Goal: Task Accomplishment & Management: Use online tool/utility

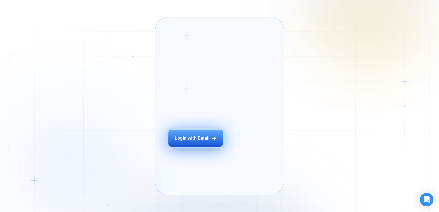
click at [198, 141] on div "Login with Email" at bounding box center [191, 138] width 35 height 6
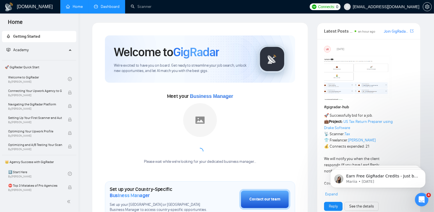
click at [105, 6] on link "Dashboard" at bounding box center [107, 6] width 26 height 5
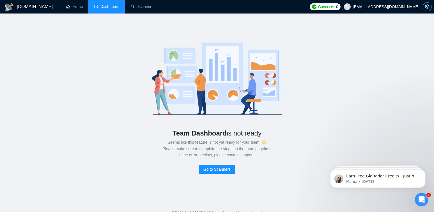
click at [426, 7] on icon "setting" at bounding box center [427, 6] width 4 height 4
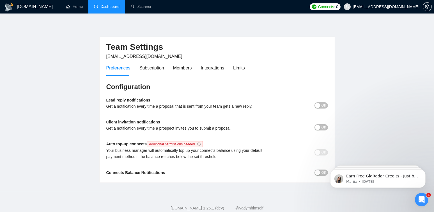
click at [164, 145] on span "Additional permissions needed." at bounding box center [175, 144] width 56 height 6
click at [112, 6] on link "Dashboard" at bounding box center [107, 6] width 26 height 5
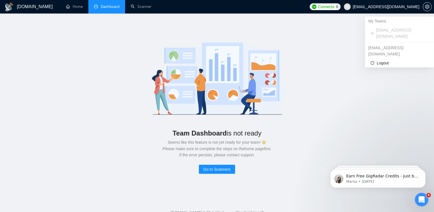
click at [391, 7] on span "[EMAIL_ADDRESS][DOMAIN_NAME]" at bounding box center [386, 7] width 67 height 0
drag, startPoint x: 414, startPoint y: 42, endPoint x: 368, endPoint y: 43, distance: 45.5
click at [368, 43] on div "[EMAIL_ADDRESS][DOMAIN_NAME]" at bounding box center [399, 50] width 69 height 15
copy div "[EMAIL_ADDRESS][DOMAIN_NAME]"
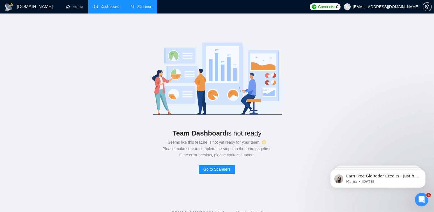
click at [142, 5] on link "Scanner" at bounding box center [141, 6] width 21 height 5
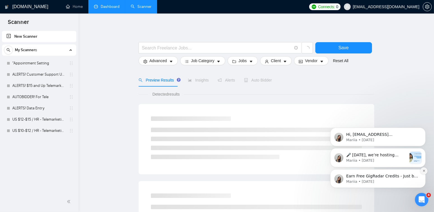
click at [424, 171] on icon "Dismiss notification" at bounding box center [424, 170] width 3 height 3
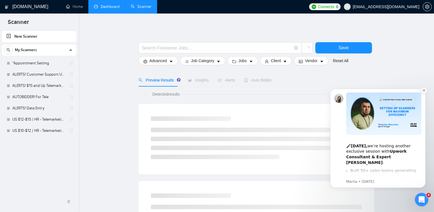
click at [425, 92] on icon "Dismiss notification" at bounding box center [424, 89] width 3 height 3
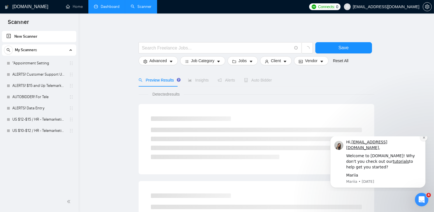
click at [423, 139] on icon "Dismiss notification" at bounding box center [424, 137] width 3 height 3
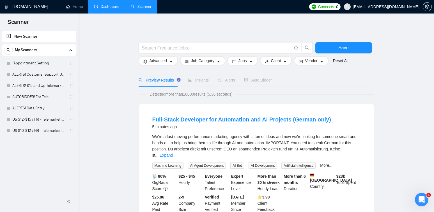
click at [26, 8] on h1 "[DOMAIN_NAME]" at bounding box center [30, 6] width 36 height 13
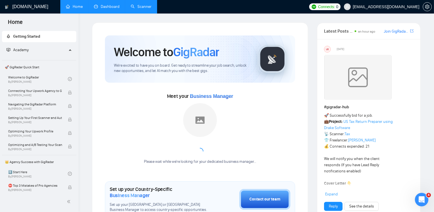
click at [140, 5] on link "Scanner" at bounding box center [141, 6] width 21 height 5
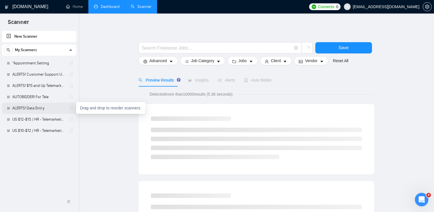
click at [72, 108] on icon "holder" at bounding box center [71, 107] width 3 height 3
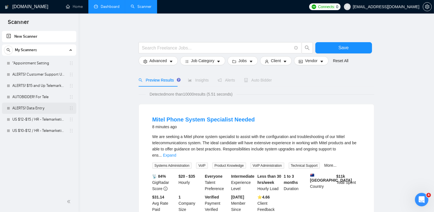
click at [62, 108] on link "ALERTS! Data Entry" at bounding box center [38, 107] width 53 height 11
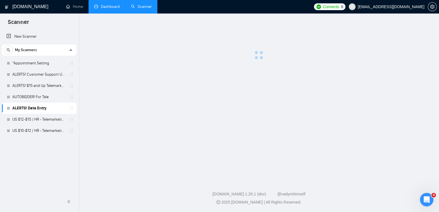
click at [72, 109] on icon "holder" at bounding box center [71, 108] width 4 height 4
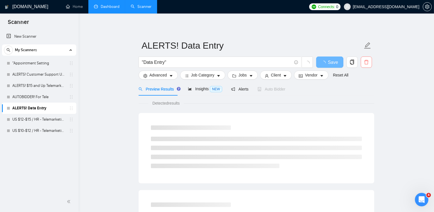
drag, startPoint x: 65, startPoint y: 110, endPoint x: 366, endPoint y: 63, distance: 304.7
click at [366, 63] on icon "delete" at bounding box center [366, 62] width 5 height 5
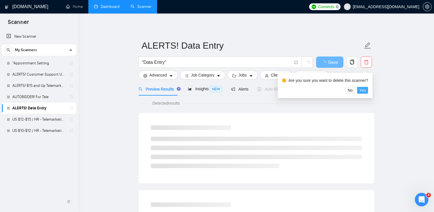
drag, startPoint x: 364, startPoint y: 90, endPoint x: 293, endPoint y: 112, distance: 74.9
click at [364, 90] on span "Yes" at bounding box center [363, 90] width 6 height 6
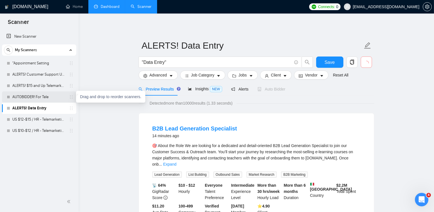
click at [70, 98] on icon "holder" at bounding box center [71, 97] width 4 height 4
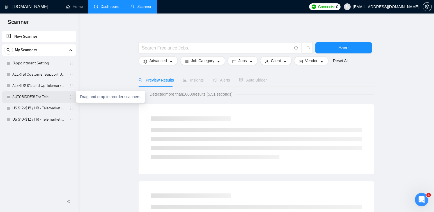
click at [70, 96] on icon "holder" at bounding box center [71, 97] width 4 height 4
click at [64, 97] on link "AUTOBIDDER! For Tele" at bounding box center [38, 96] width 53 height 11
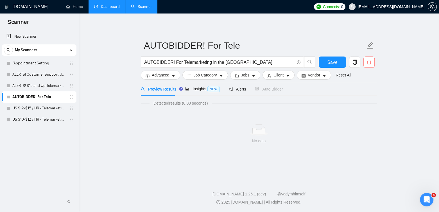
click at [366, 63] on icon "delete" at bounding box center [368, 62] width 5 height 5
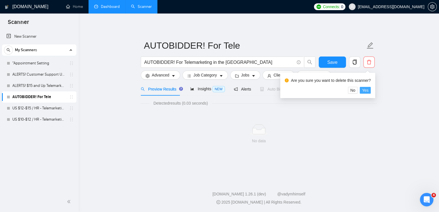
click at [363, 88] on span "Yes" at bounding box center [365, 90] width 6 height 6
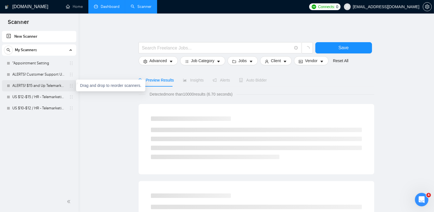
drag, startPoint x: 68, startPoint y: 86, endPoint x: 76, endPoint y: 86, distance: 7.3
click at [66, 86] on link "ALERTS! $15 and Up Telemarketing" at bounding box center [38, 85] width 53 height 11
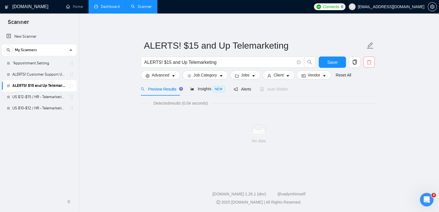
click at [364, 63] on span "delete" at bounding box center [368, 62] width 11 height 5
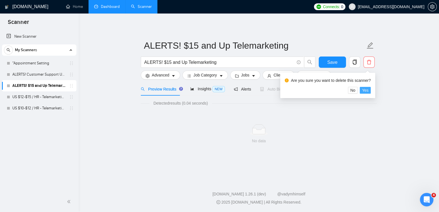
click at [364, 89] on span "Yes" at bounding box center [365, 90] width 6 height 6
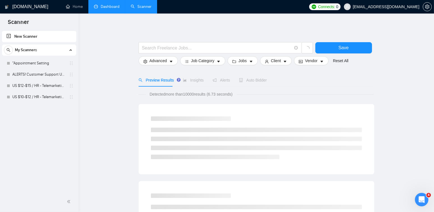
drag, startPoint x: 342, startPoint y: 5, endPoint x: 349, endPoint y: 7, distance: 7.4
click at [341, 5] on span "Connects: 0" at bounding box center [324, 6] width 31 height 7
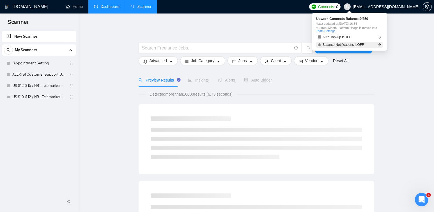
click at [348, 44] on span "Balance Notifications is OFF" at bounding box center [344, 44] width 42 height 3
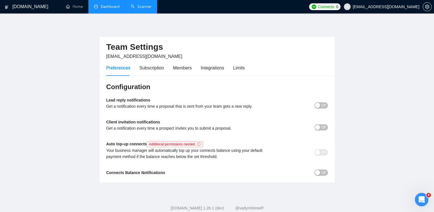
click at [317, 107] on div "button" at bounding box center [317, 105] width 5 height 5
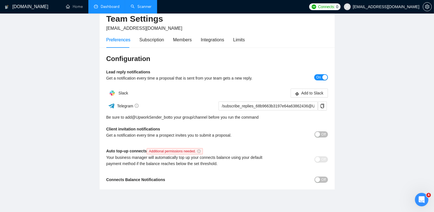
scroll to position [49, 0]
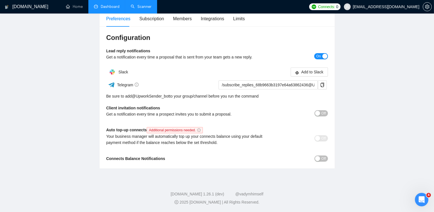
click at [320, 112] on button "Off" at bounding box center [321, 113] width 13 height 6
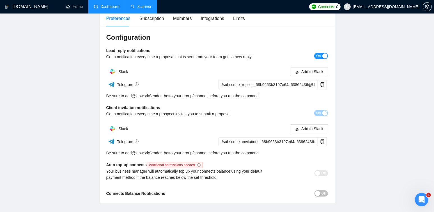
scroll to position [85, 0]
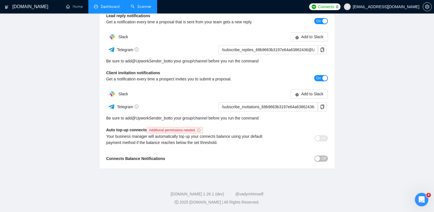
click at [319, 158] on div "button" at bounding box center [317, 158] width 5 height 5
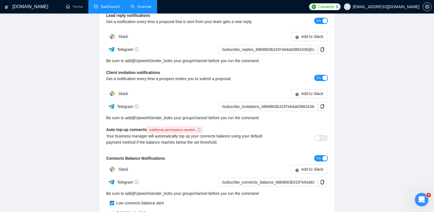
scroll to position [141, 0]
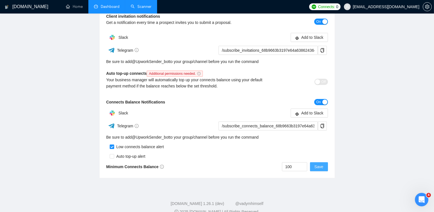
click at [321, 168] on span "Save" at bounding box center [319, 166] width 9 height 6
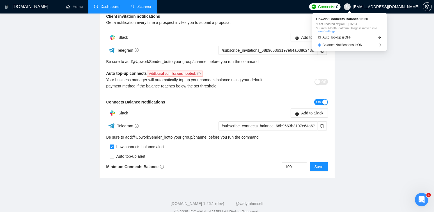
click at [316, 6] on img at bounding box center [314, 6] width 4 height 4
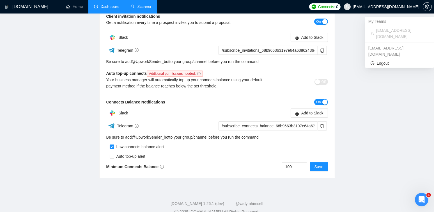
click at [392, 7] on span "[EMAIL_ADDRESS][DOMAIN_NAME]" at bounding box center [386, 7] width 67 height 0
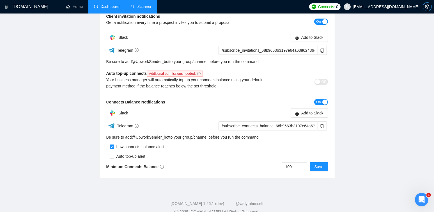
click at [430, 6] on span "setting" at bounding box center [427, 6] width 8 height 4
click at [115, 7] on link "Dashboard" at bounding box center [107, 6] width 26 height 5
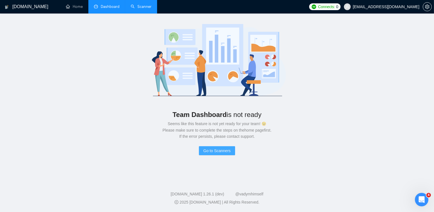
click at [208, 150] on span "Go to Scanners" at bounding box center [217, 150] width 27 height 6
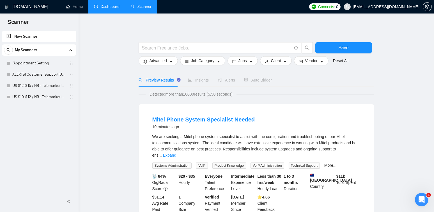
click at [102, 8] on link "Dashboard" at bounding box center [107, 6] width 26 height 5
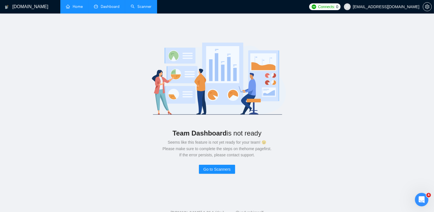
click at [74, 6] on link "Home" at bounding box center [74, 6] width 17 height 5
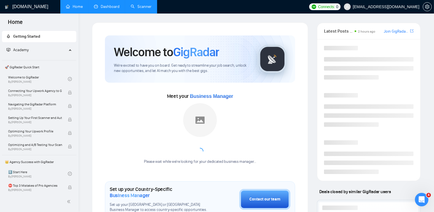
click at [104, 7] on link "Dashboard" at bounding box center [107, 6] width 26 height 5
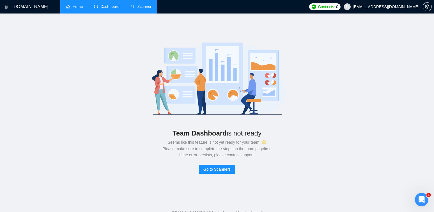
click at [140, 7] on link "Scanner" at bounding box center [141, 6] width 21 height 5
